Goal: Task Accomplishment & Management: Manage account settings

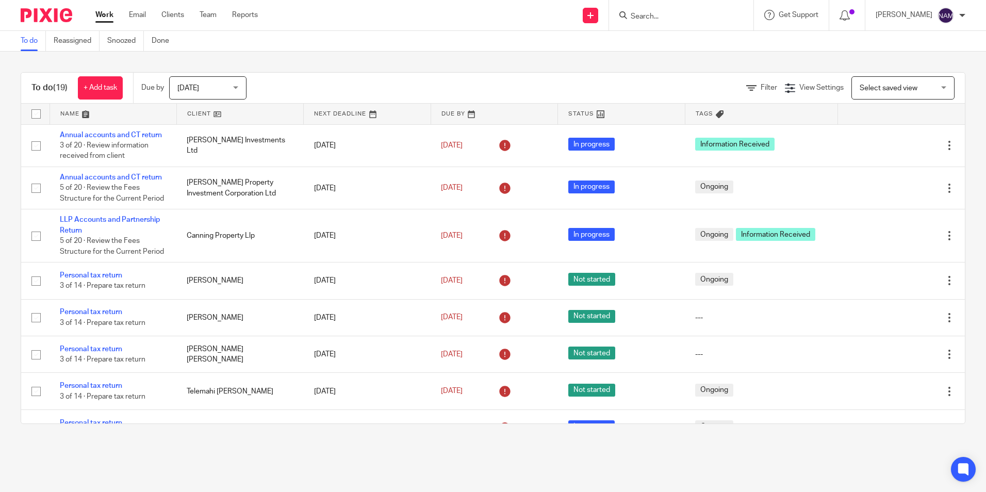
click at [48, 10] on img at bounding box center [47, 15] width 52 height 14
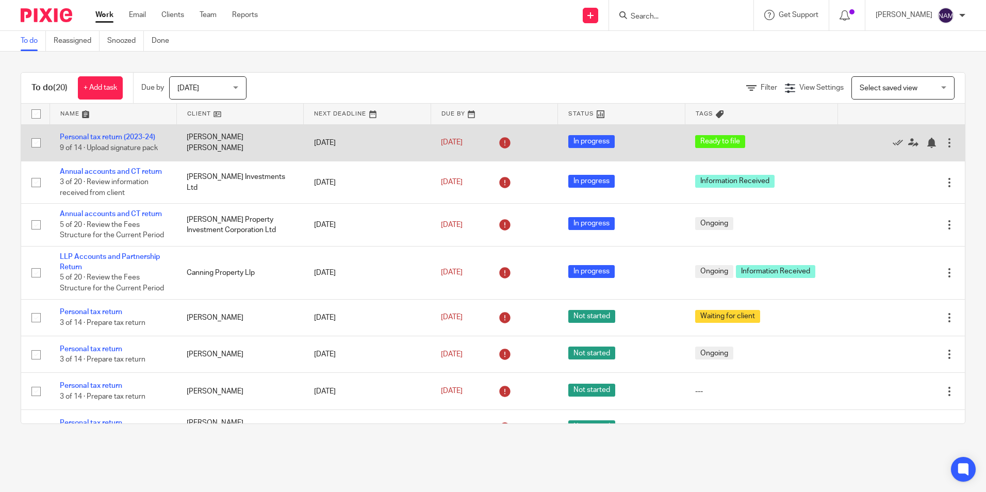
drag, startPoint x: 45, startPoint y: 134, endPoint x: 155, endPoint y: 131, distance: 109.4
click at [152, 132] on tr "Personal tax return (2023-24) 9 of 14 · Upload signature pack David Grant Kitch…" at bounding box center [493, 142] width 944 height 37
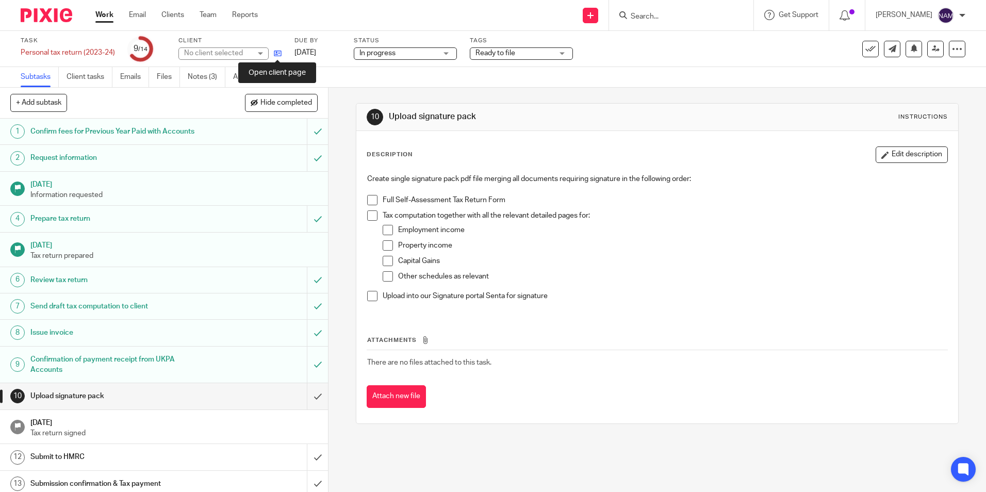
click at [280, 56] on icon at bounding box center [278, 54] width 8 height 8
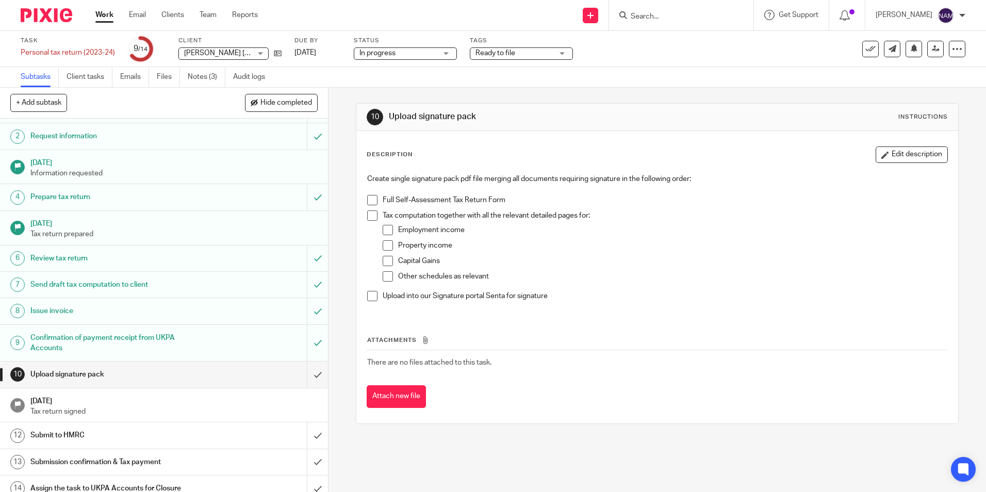
scroll to position [31, 0]
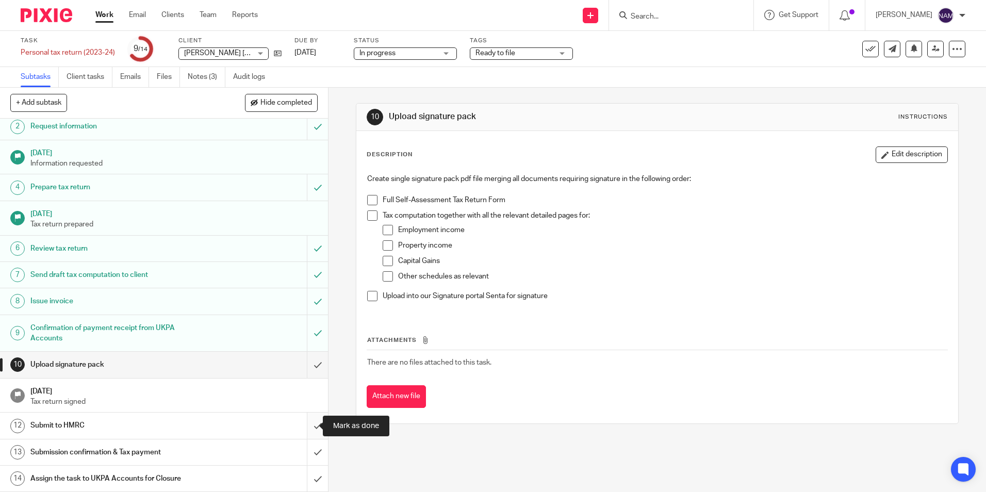
click at [312, 428] on input "submit" at bounding box center [164, 426] width 328 height 26
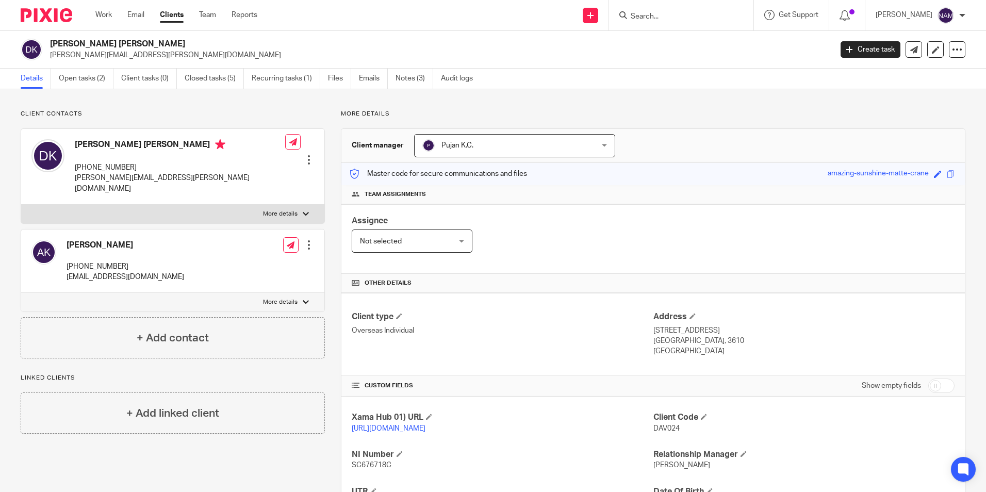
click at [561, 224] on div "Assignee Not selected Not selected Not selected Aarshika Awale Aayush Niraula A…" at bounding box center [654, 239] width 624 height 70
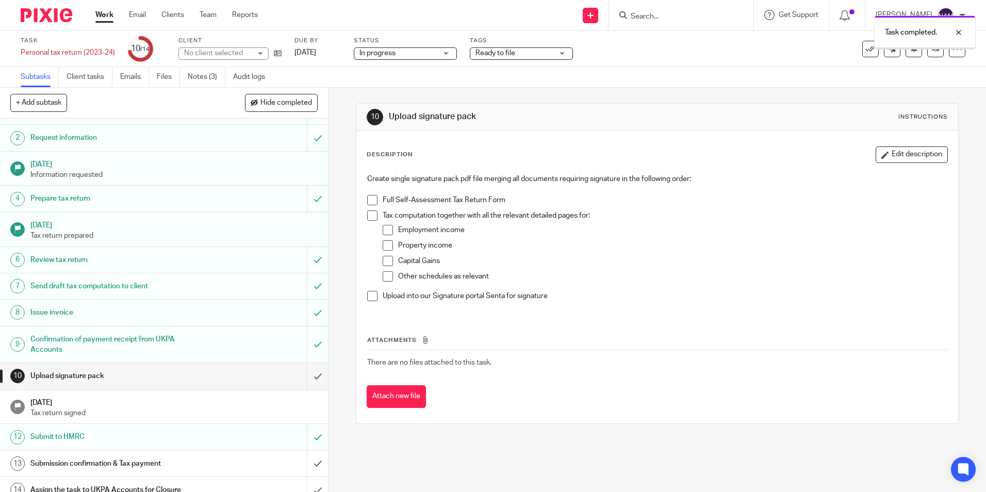
scroll to position [31, 0]
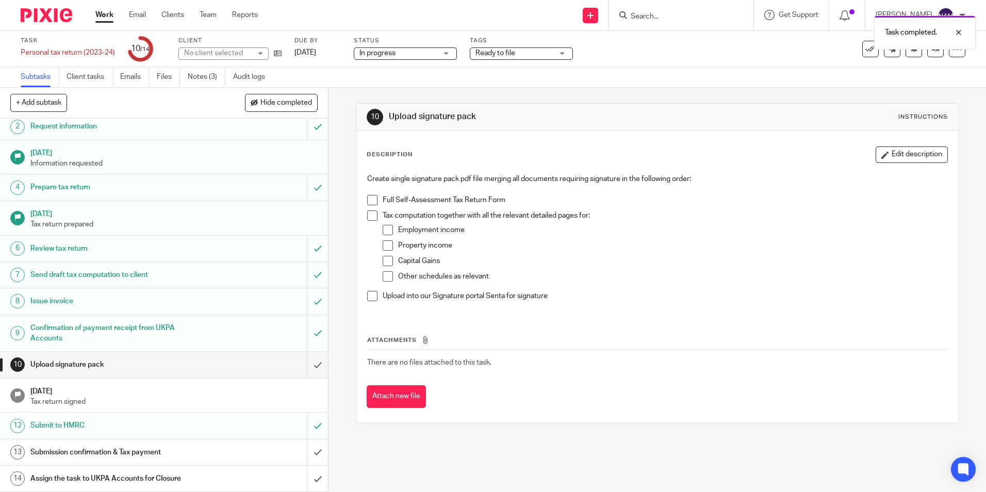
click at [371, 200] on span at bounding box center [372, 200] width 10 height 10
click at [370, 214] on span at bounding box center [372, 215] width 10 height 10
click at [384, 225] on span at bounding box center [388, 230] width 10 height 10
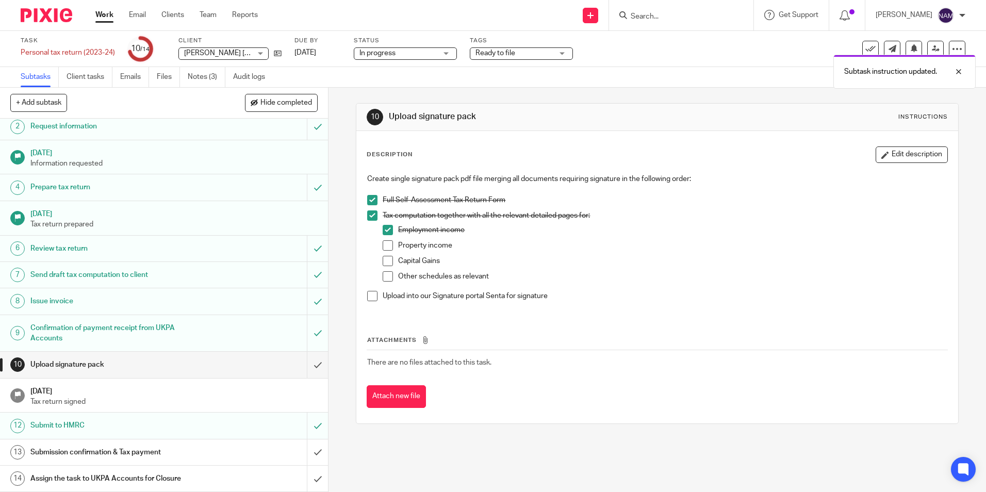
click at [387, 231] on span at bounding box center [388, 230] width 10 height 10
click at [387, 245] on span at bounding box center [388, 245] width 10 height 10
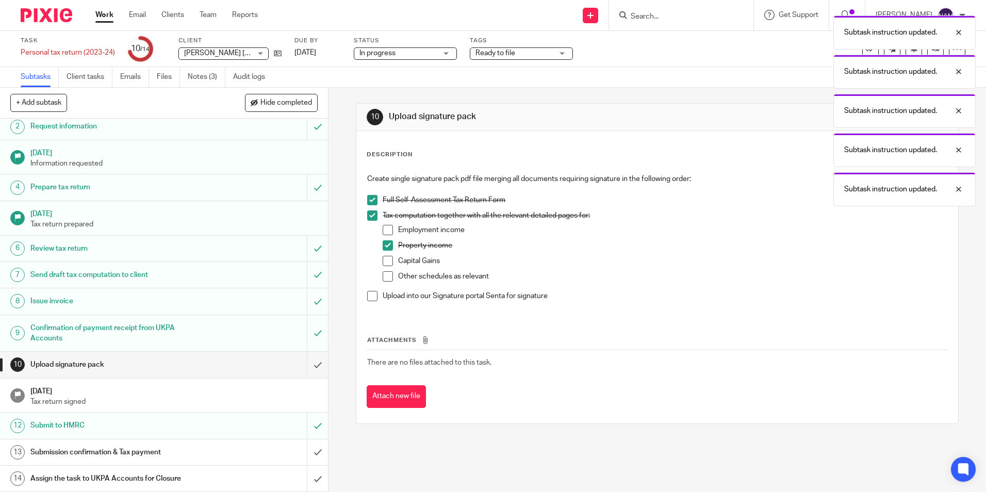
click at [383, 231] on span at bounding box center [388, 230] width 10 height 10
click at [383, 263] on span at bounding box center [388, 261] width 10 height 10
click at [384, 278] on span at bounding box center [388, 276] width 10 height 10
click at [369, 297] on span at bounding box center [372, 296] width 10 height 10
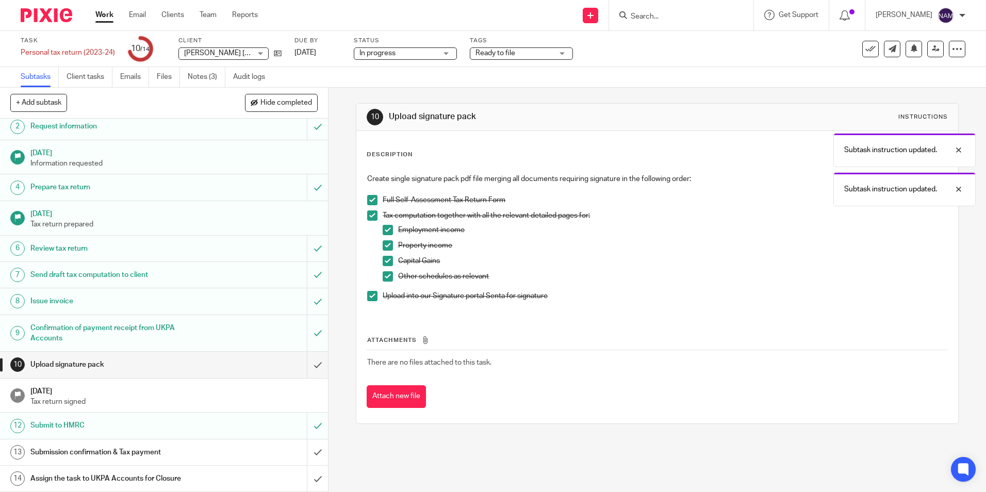
click at [277, 456] on div "Submission confirmation & Tax payment" at bounding box center [163, 452] width 267 height 15
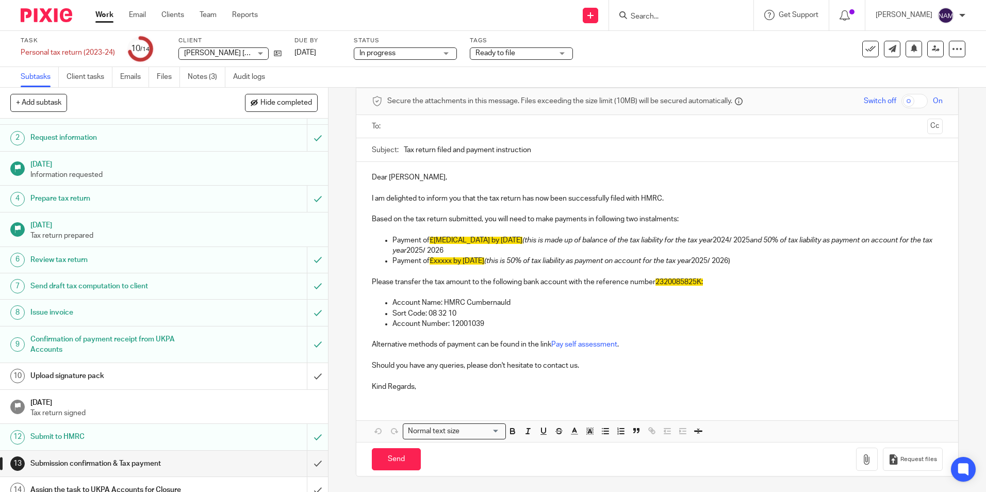
scroll to position [31, 0]
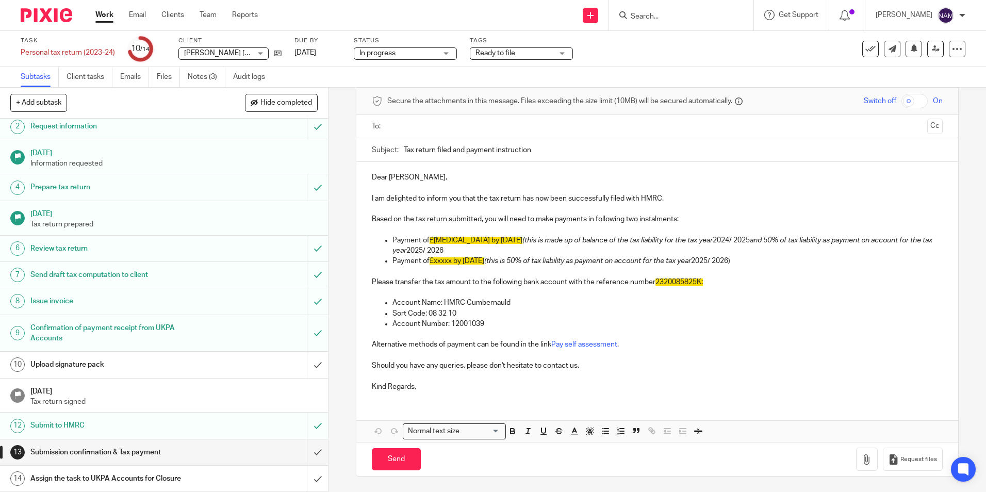
click at [220, 473] on div "Assign the task to UKPA Accounts for Closure" at bounding box center [163, 478] width 267 height 15
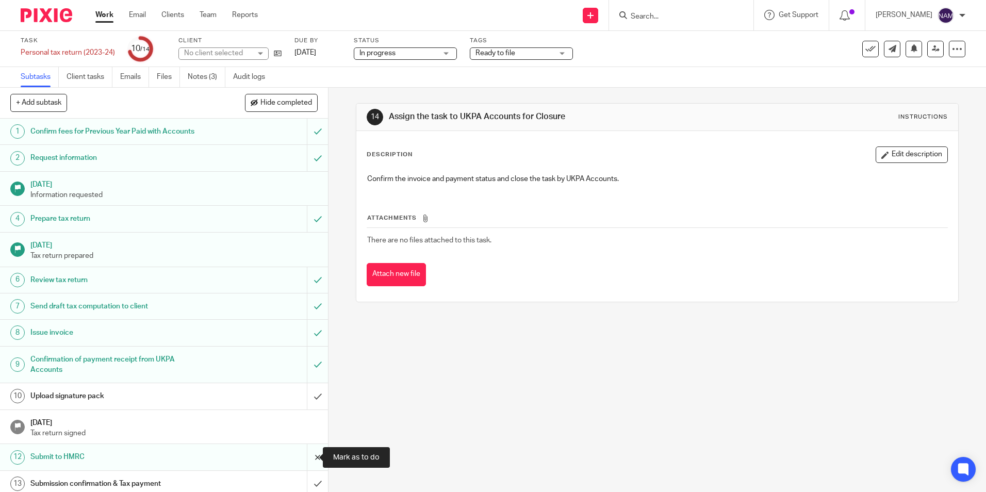
click at [302, 457] on input "submit" at bounding box center [164, 457] width 328 height 26
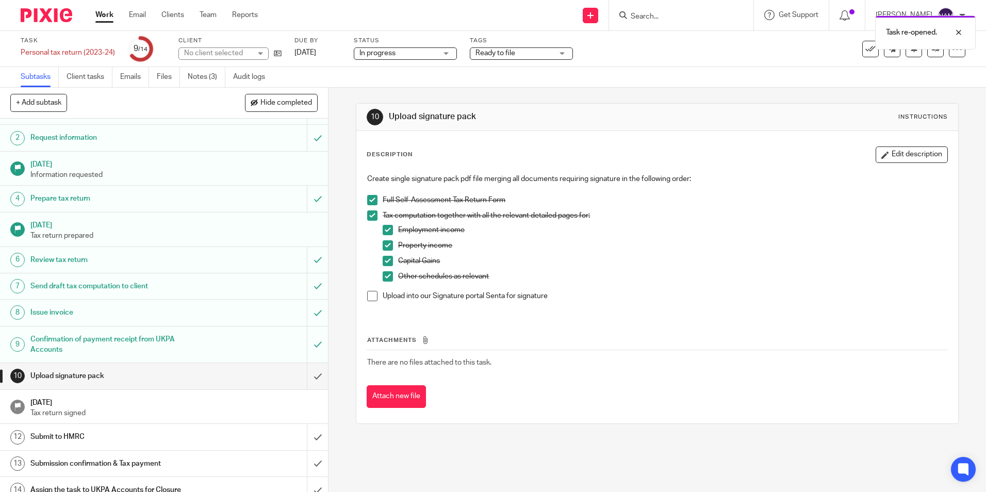
scroll to position [31, 0]
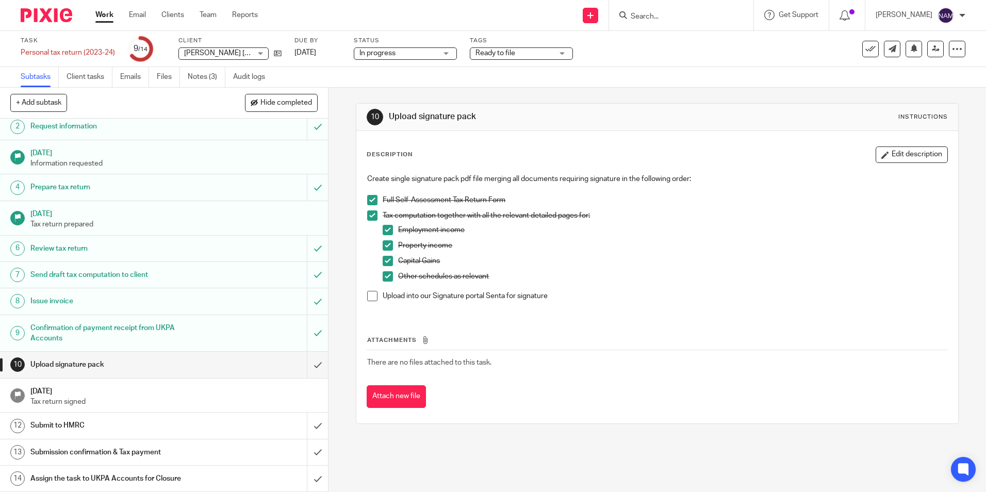
click at [196, 445] on h1 "Submission confirmation & Tax payment" at bounding box center [118, 452] width 177 height 15
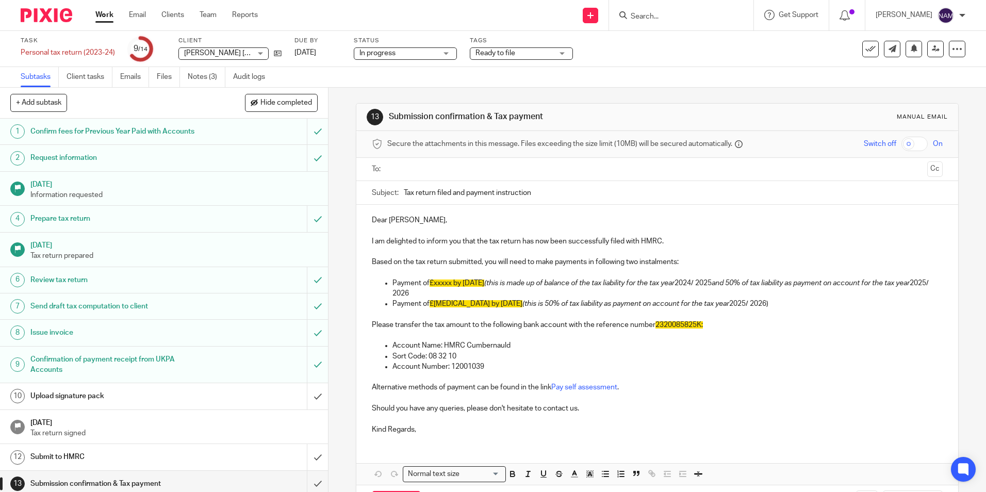
scroll to position [31, 0]
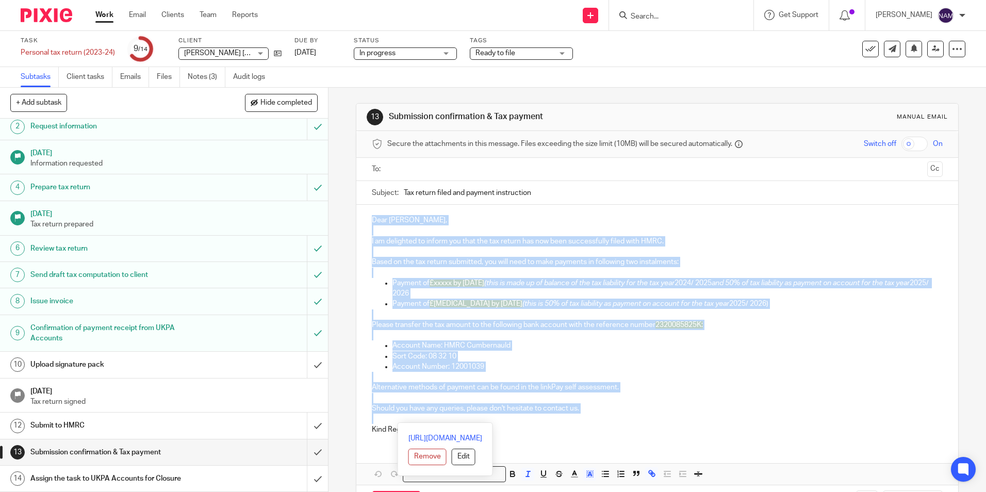
drag, startPoint x: 369, startPoint y: 218, endPoint x: 647, endPoint y: 414, distance: 340.2
click at [647, 414] on div "Dear David Grant, I am delighted to inform you that the tax return has now been…" at bounding box center [657, 324] width 602 height 238
click at [591, 420] on p at bounding box center [657, 419] width 571 height 10
drag, startPoint x: 415, startPoint y: 433, endPoint x: 365, endPoint y: 214, distance: 225.5
click at [365, 214] on div "Dear David Grant, I am delighted to inform you that the tax return has now been…" at bounding box center [657, 324] width 602 height 238
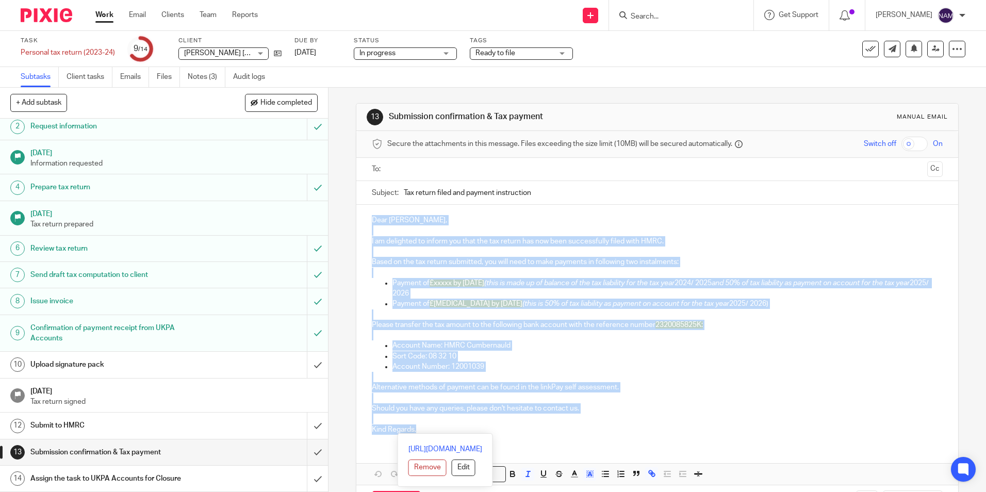
copy div "Dear David Grant, I am delighted to inform you that the tax return has now been…"
click at [508, 326] on p "Please transfer the tax amount to the following bank account with the reference…" at bounding box center [657, 325] width 571 height 10
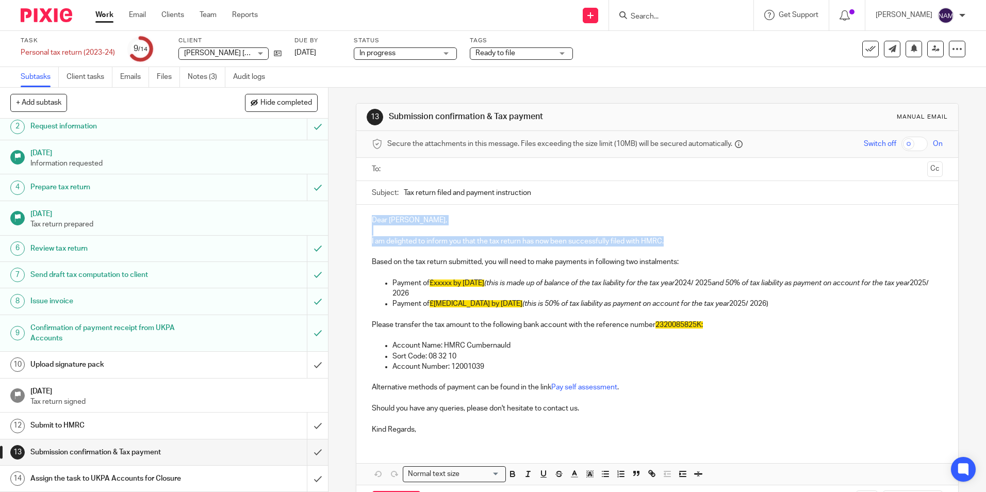
drag, startPoint x: 367, startPoint y: 215, endPoint x: 669, endPoint y: 244, distance: 303.7
click at [670, 244] on div "Dear David Grant, I am delighted to inform you that the tax return has now been…" at bounding box center [657, 324] width 602 height 238
copy div "Dear David Grant, I am delighted to inform you that the tax return has now been…"
click at [372, 261] on p "Based on the tax return submitted, you will need to make payments in following …" at bounding box center [657, 262] width 571 height 10
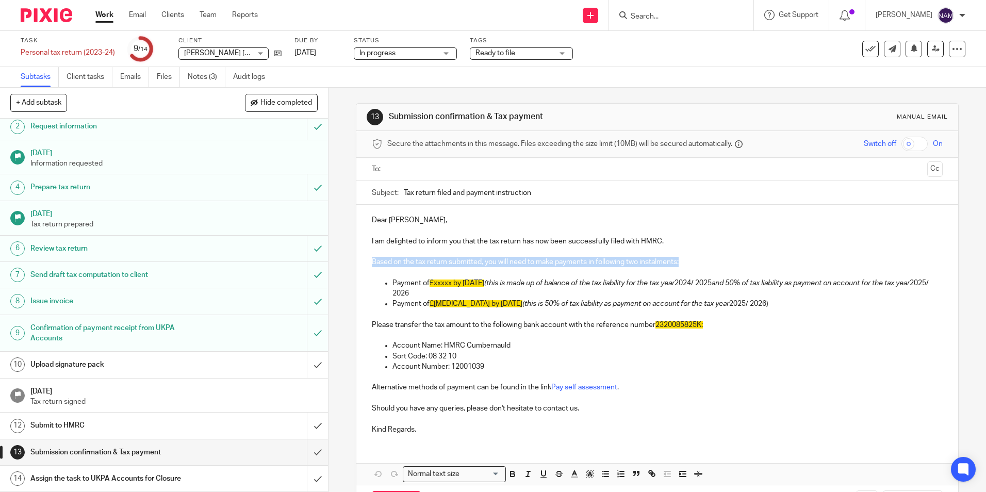
drag, startPoint x: 370, startPoint y: 261, endPoint x: 679, endPoint y: 265, distance: 309.6
click at [679, 265] on p "Based on the tax return submitted, you will need to make payments in following …" at bounding box center [657, 262] width 571 height 10
copy p "Based on the tax return submitted, you will need to make payments in following …"
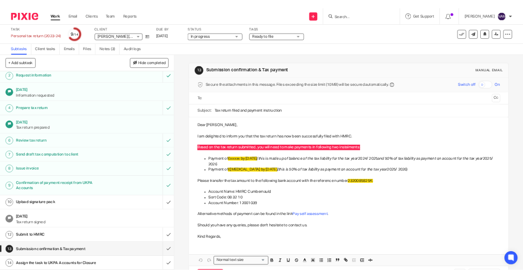
scroll to position [43, 0]
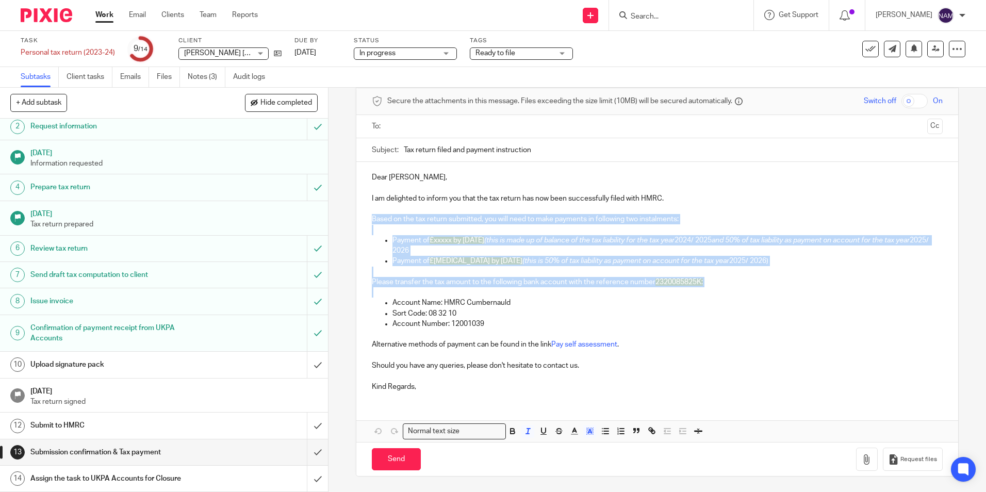
drag, startPoint x: 372, startPoint y: 280, endPoint x: 647, endPoint y: 290, distance: 274.6
click at [647, 290] on div "Dear David Grant, I am delighted to inform you that the tax return has now been…" at bounding box center [657, 281] width 602 height 238
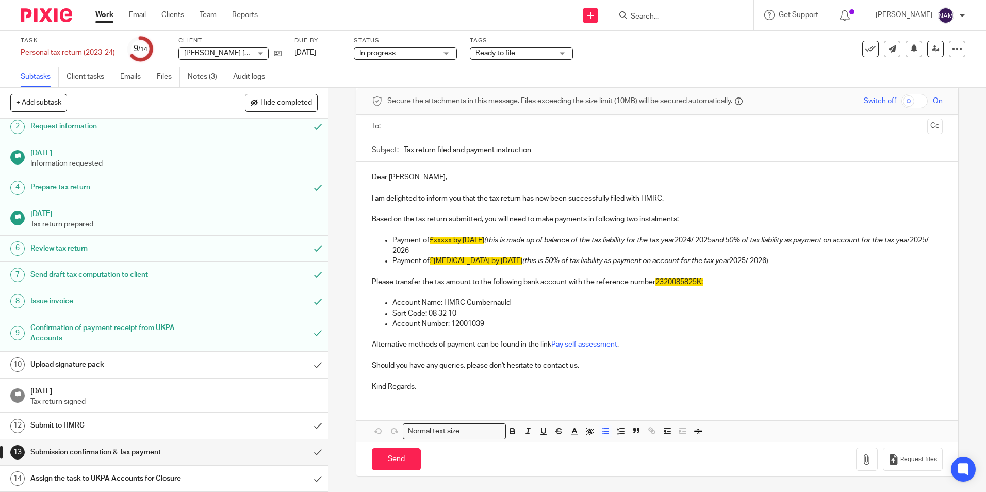
click at [567, 305] on p "Account Name: HMRC Cumbernauld" at bounding box center [668, 303] width 550 height 10
drag, startPoint x: 505, startPoint y: 306, endPoint x: 480, endPoint y: 330, distance: 33.6
click at [480, 330] on div "Dear David Grant, I am delighted to inform you that the tax return has now been…" at bounding box center [657, 281] width 602 height 238
click at [535, 341] on p "Alternative methods of payment can be found in the link Pay self assessment ." at bounding box center [657, 344] width 571 height 10
drag, startPoint x: 368, startPoint y: 366, endPoint x: 581, endPoint y: 370, distance: 213.6
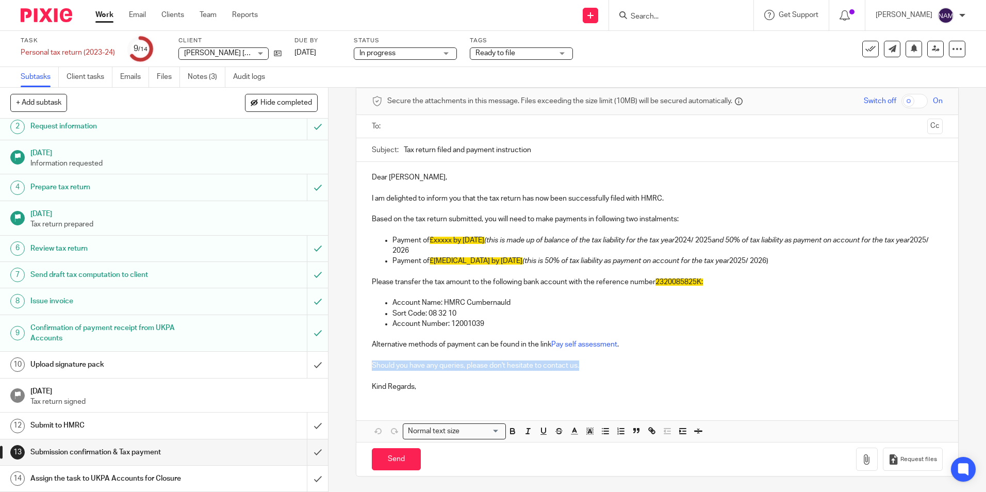
click at [581, 370] on div "Dear David Grant, I am delighted to inform you that the tax return has now been…" at bounding box center [657, 281] width 602 height 238
copy p "Should you have any queries, please don't hesitate to contact us."
drag, startPoint x: 558, startPoint y: 153, endPoint x: 393, endPoint y: 157, distance: 164.6
click at [393, 157] on div "Subject: Tax return filed and payment instruction" at bounding box center [657, 149] width 571 height 23
click at [311, 363] on input "submit" at bounding box center [164, 365] width 328 height 26
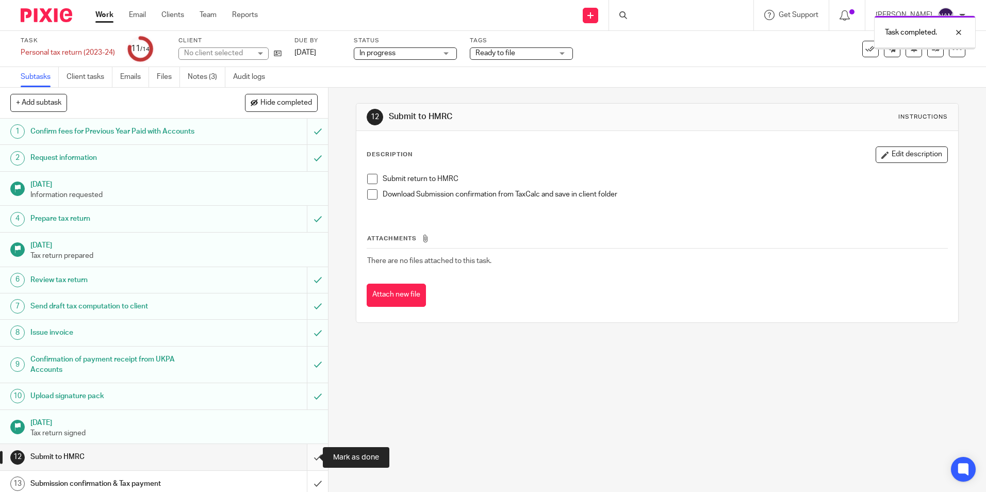
click at [305, 452] on input "submit" at bounding box center [164, 457] width 328 height 26
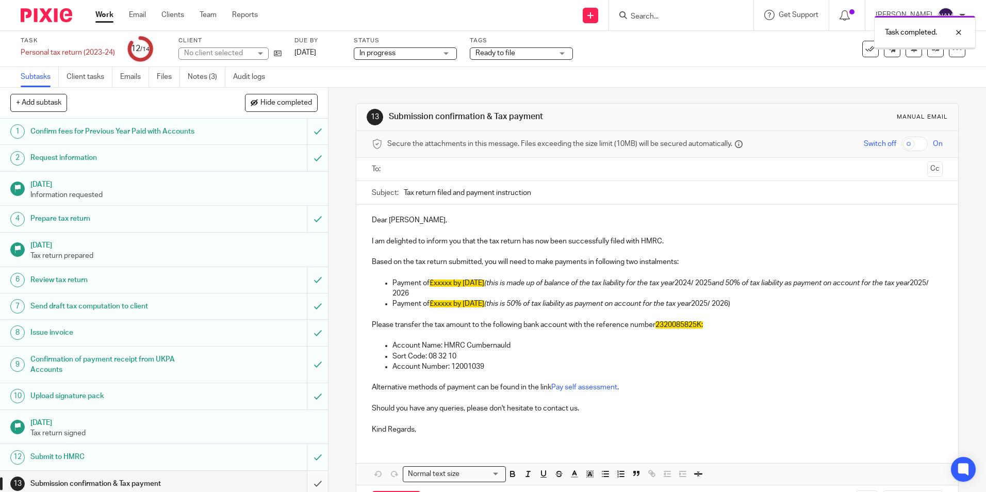
scroll to position [31, 0]
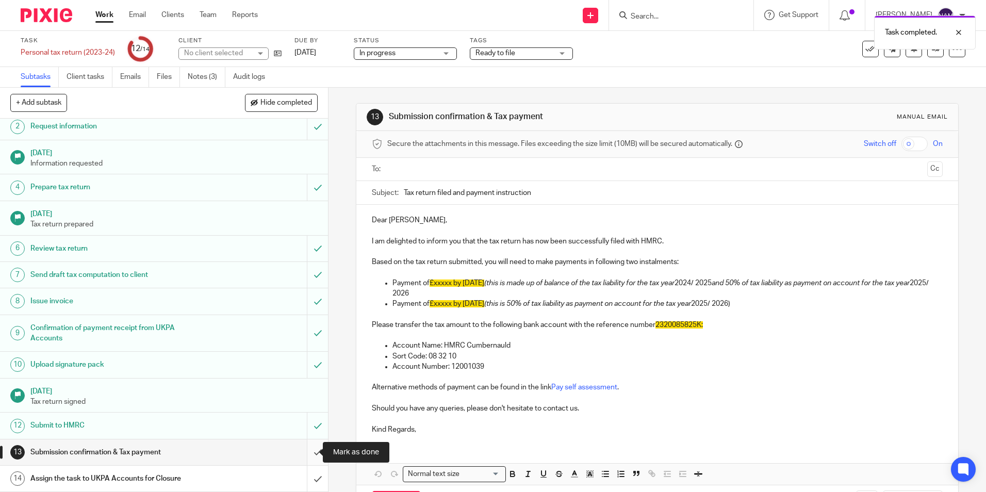
click at [306, 452] on input "submit" at bounding box center [164, 453] width 328 height 26
